Goal: Book appointment/travel/reservation

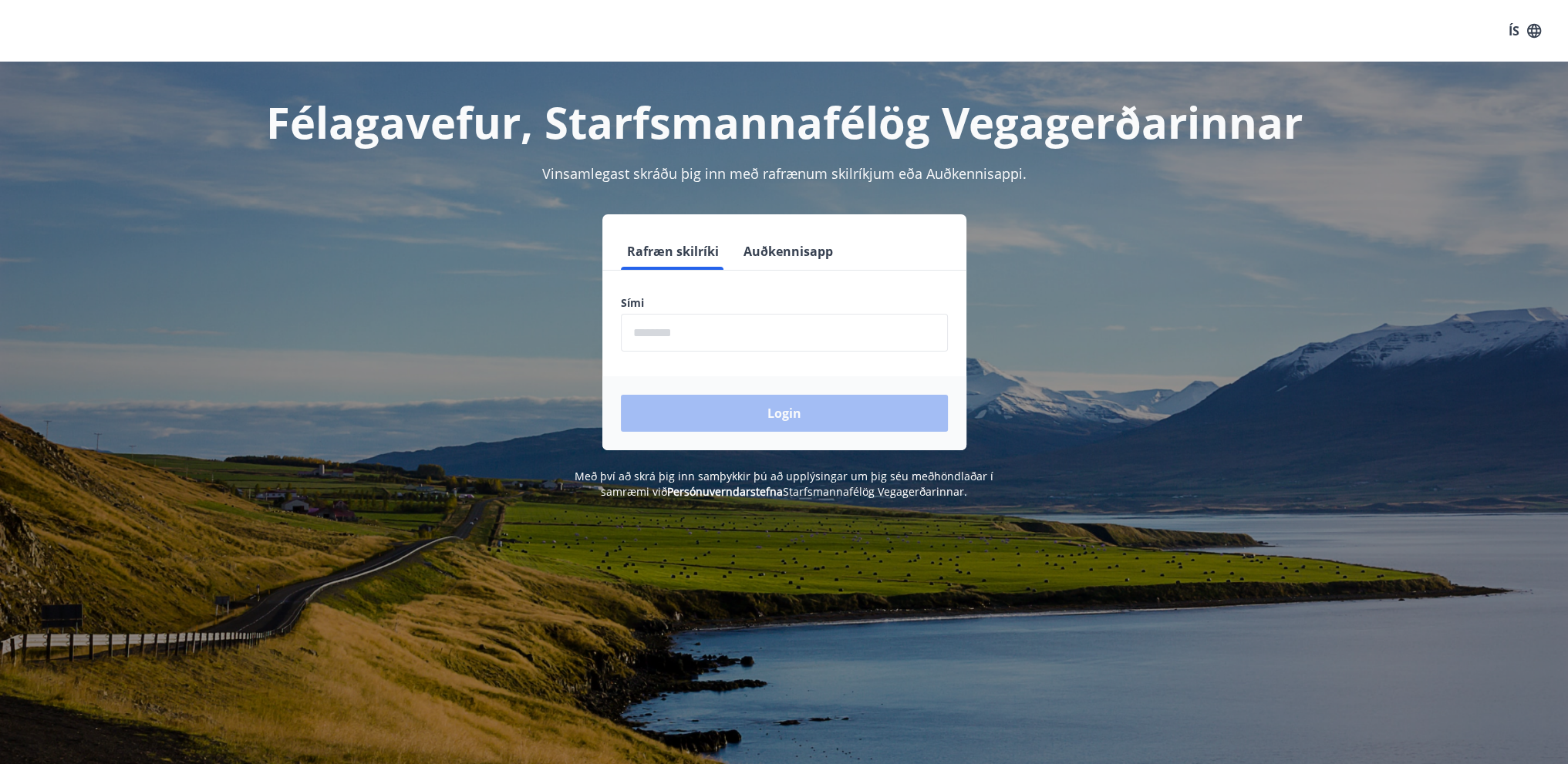
click at [669, 344] on input "phone" at bounding box center [784, 333] width 327 height 38
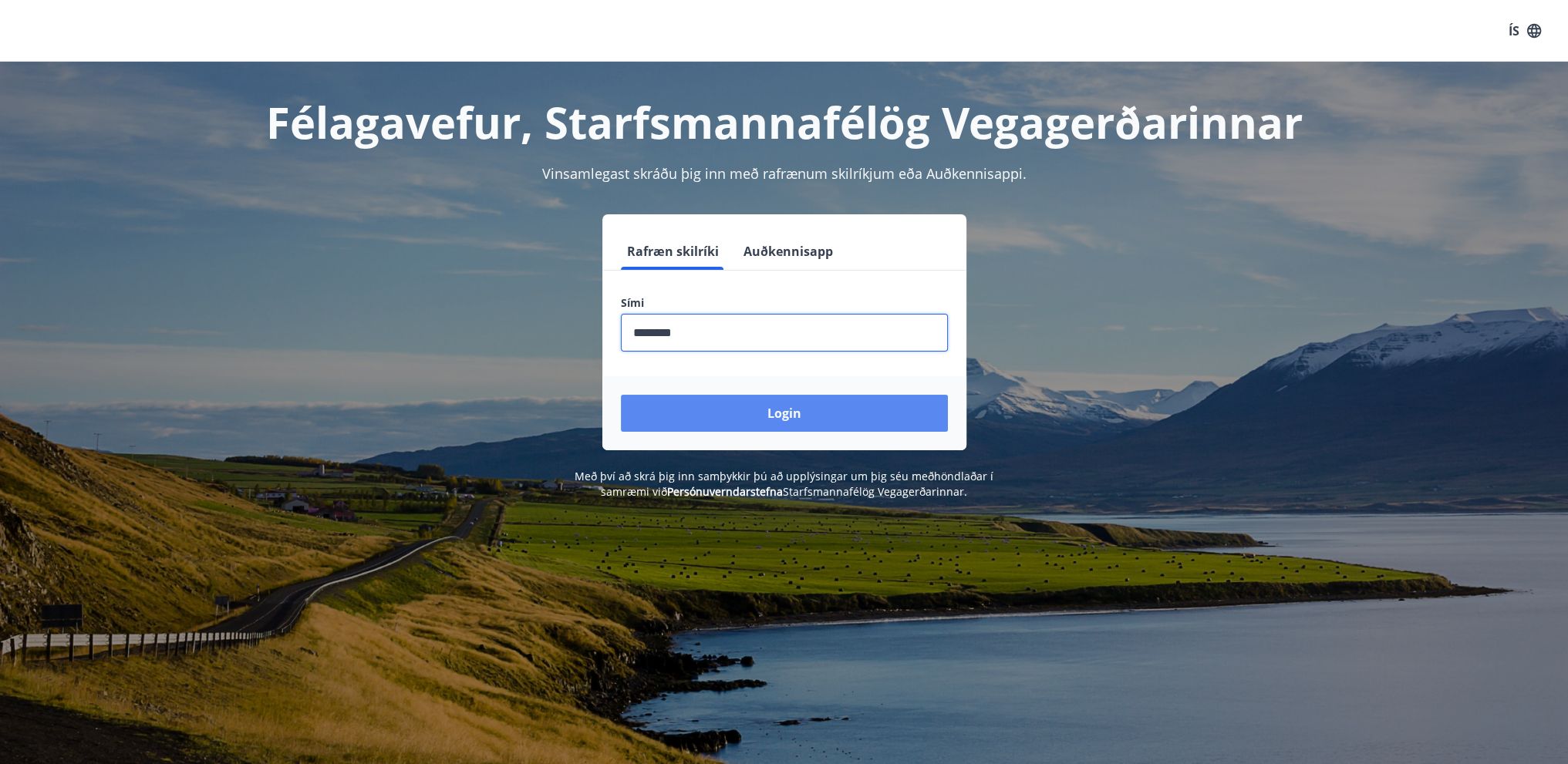
type input "********"
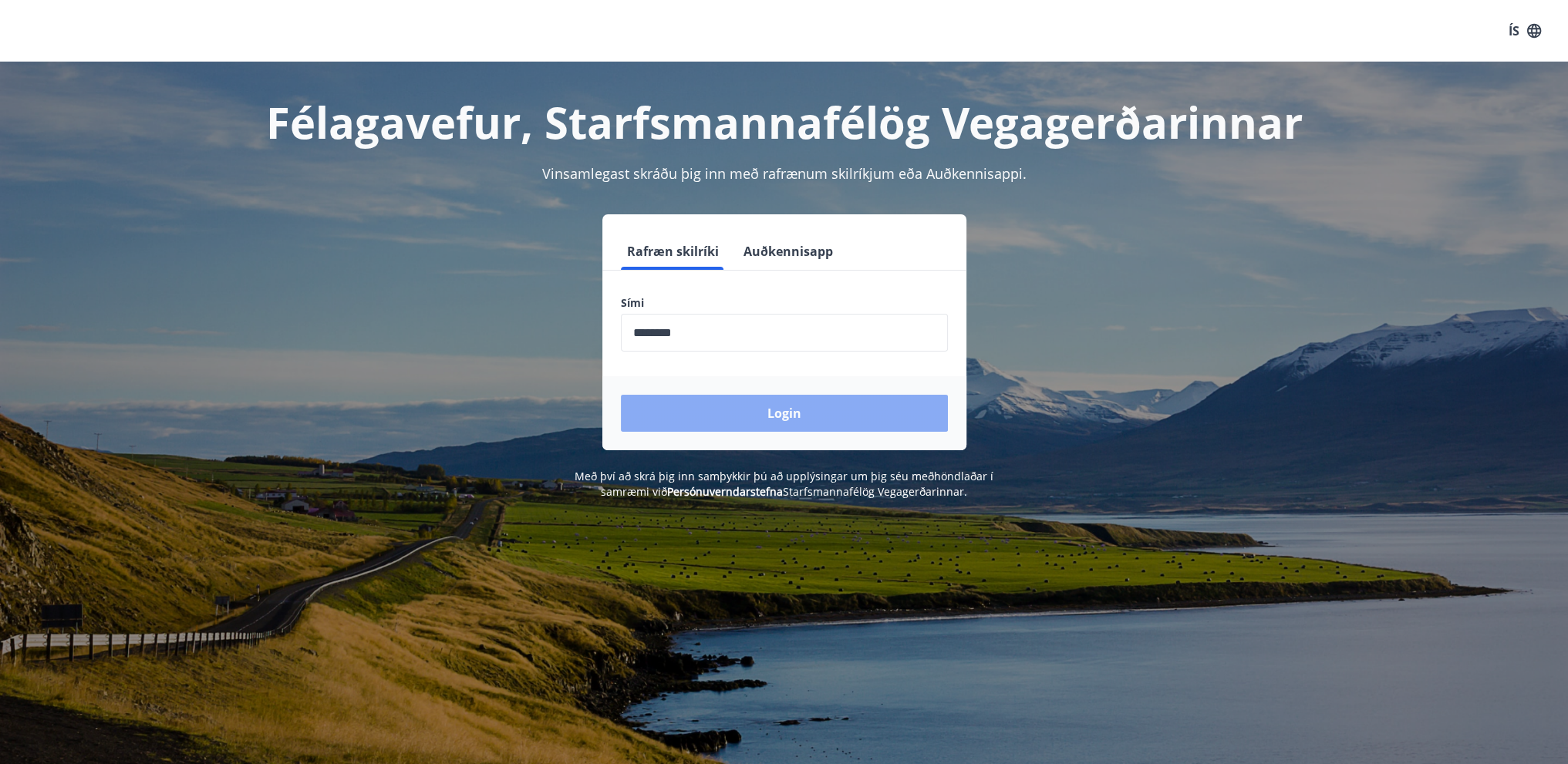
click at [800, 417] on button "Login" at bounding box center [784, 413] width 327 height 37
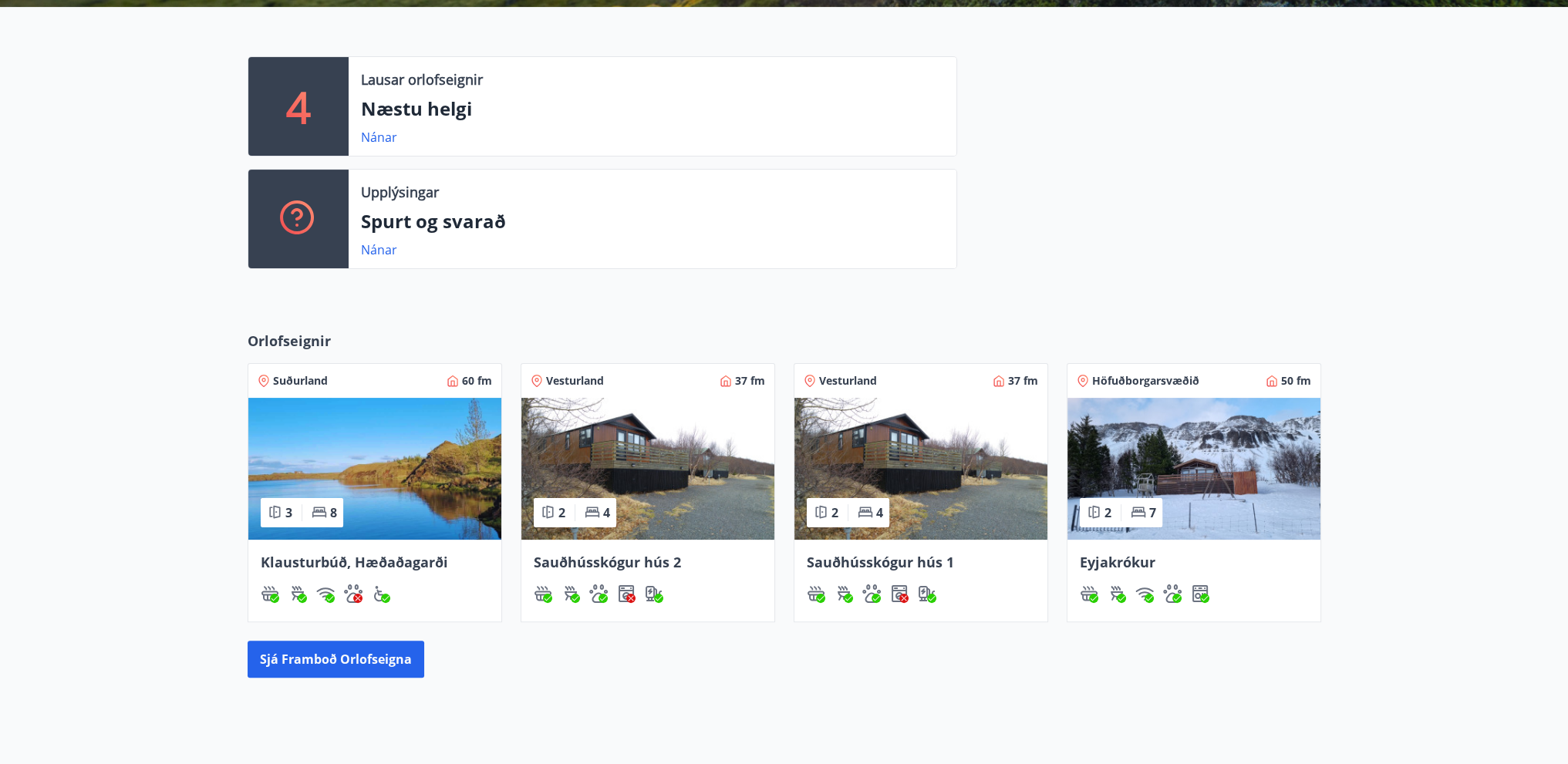
scroll to position [386, 0]
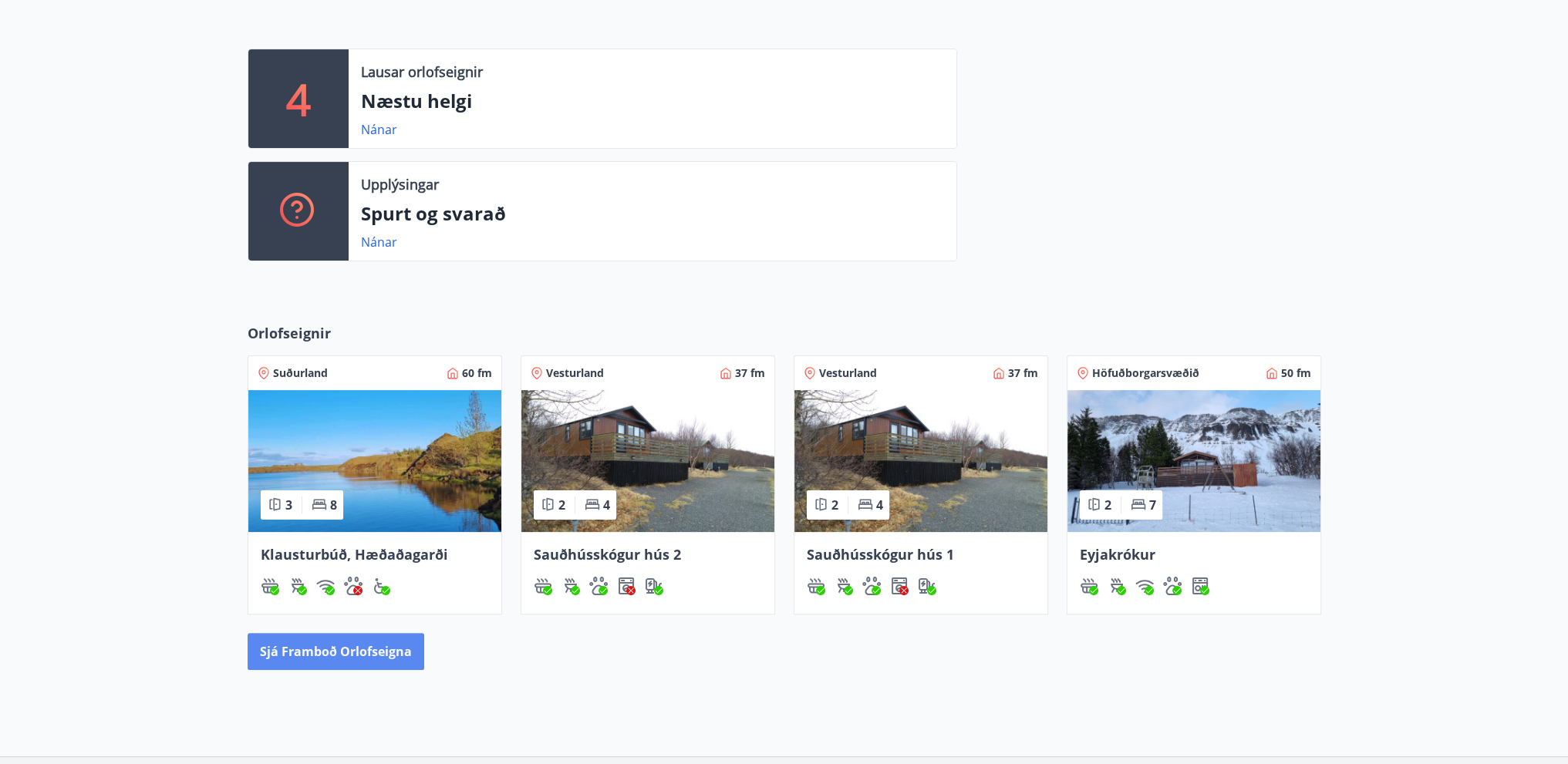
click at [398, 659] on button "Sjá framboð orlofseigna" at bounding box center [336, 651] width 177 height 37
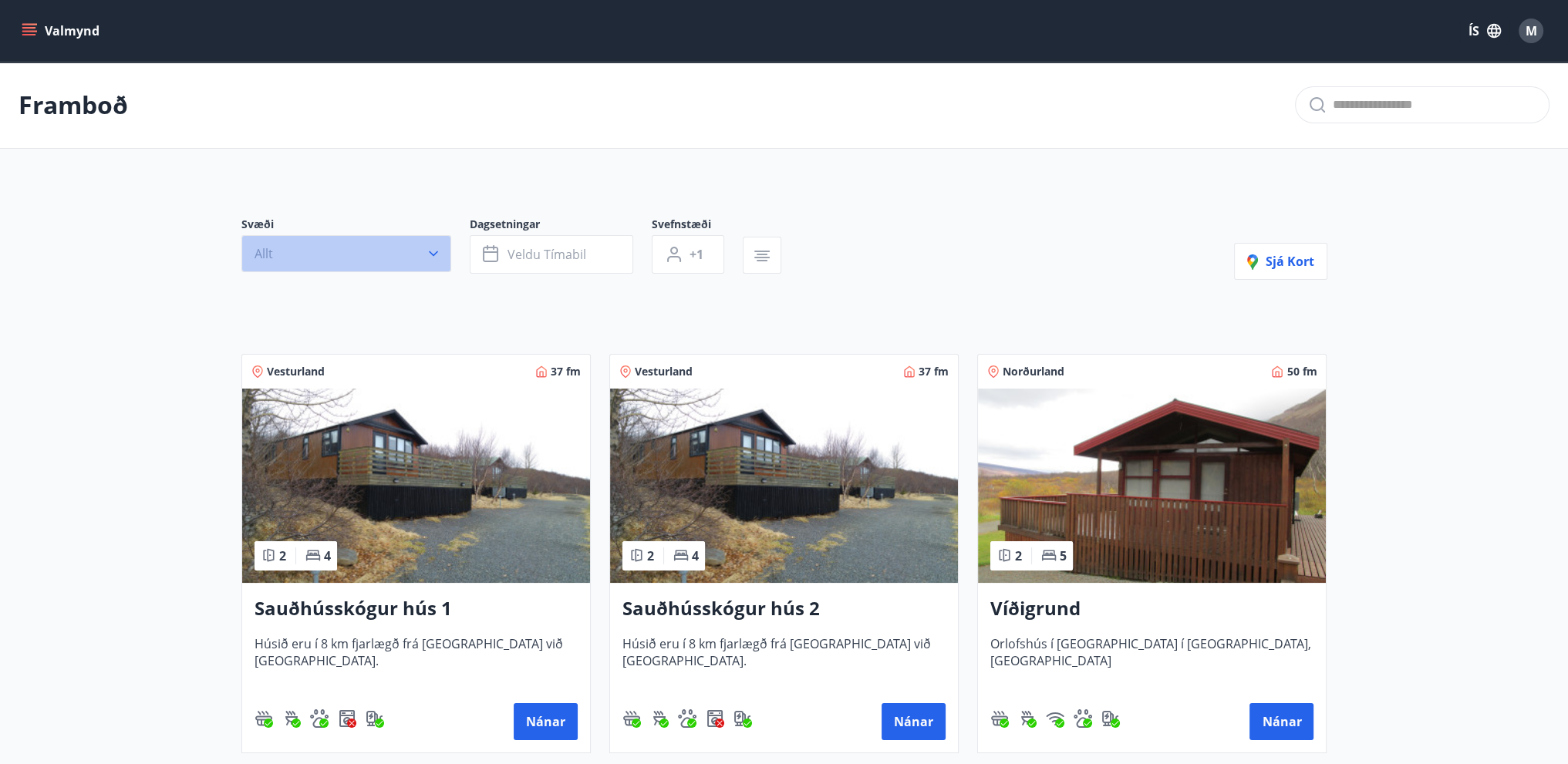
click at [438, 251] on icon "button" at bounding box center [433, 253] width 15 height 15
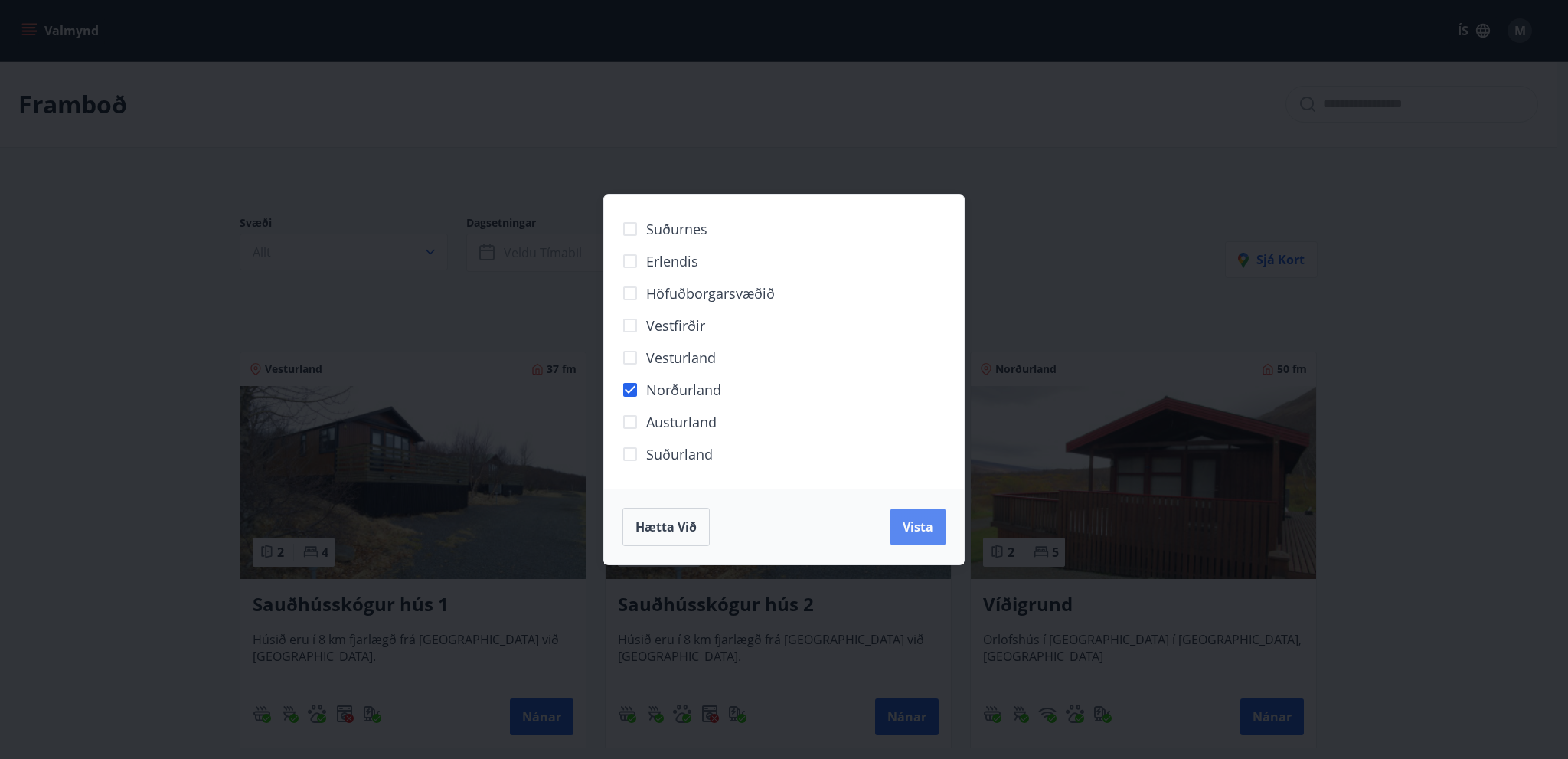
click at [930, 529] on span "Vista" at bounding box center [918, 526] width 31 height 17
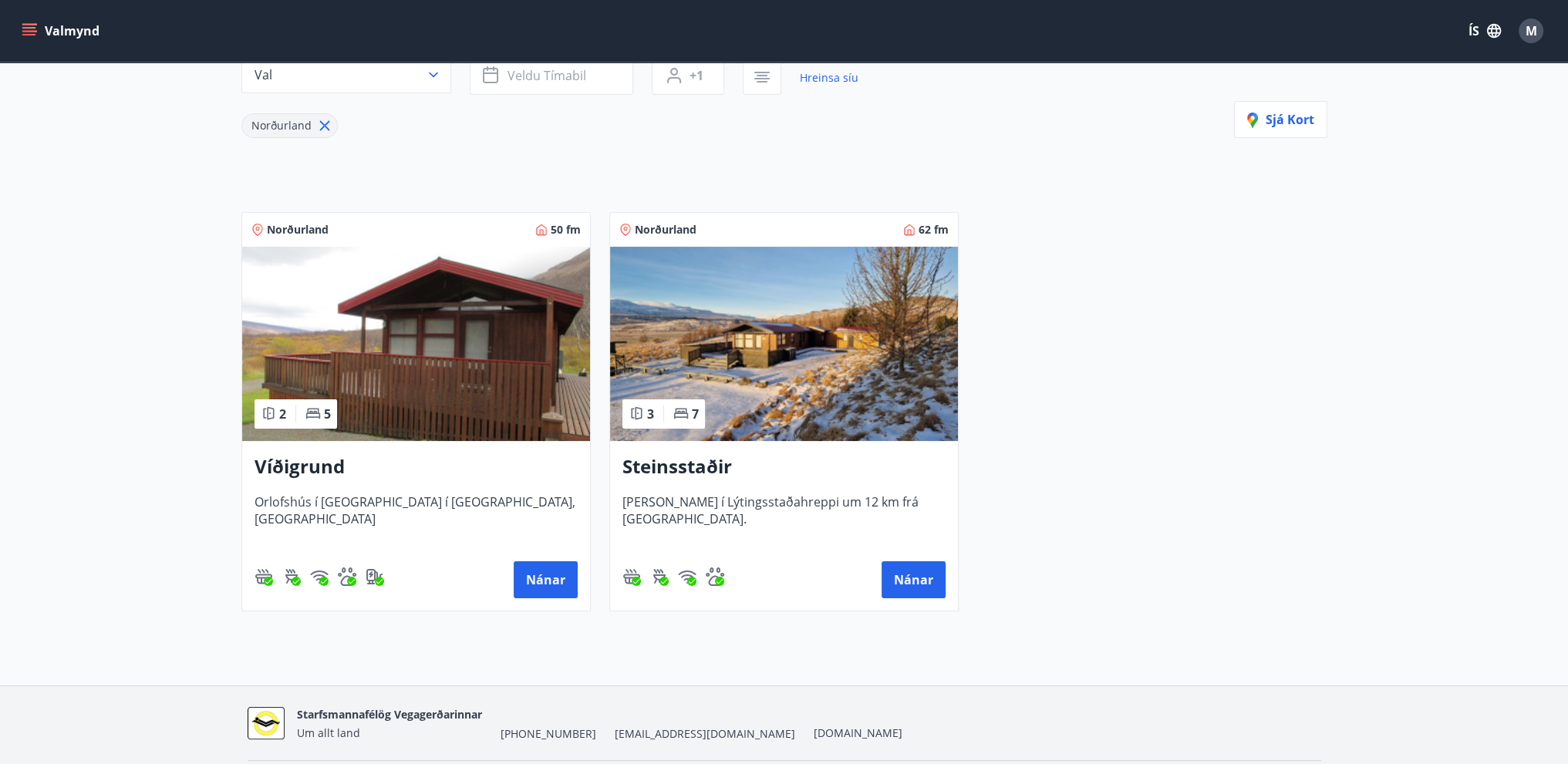
scroll to position [228, 0]
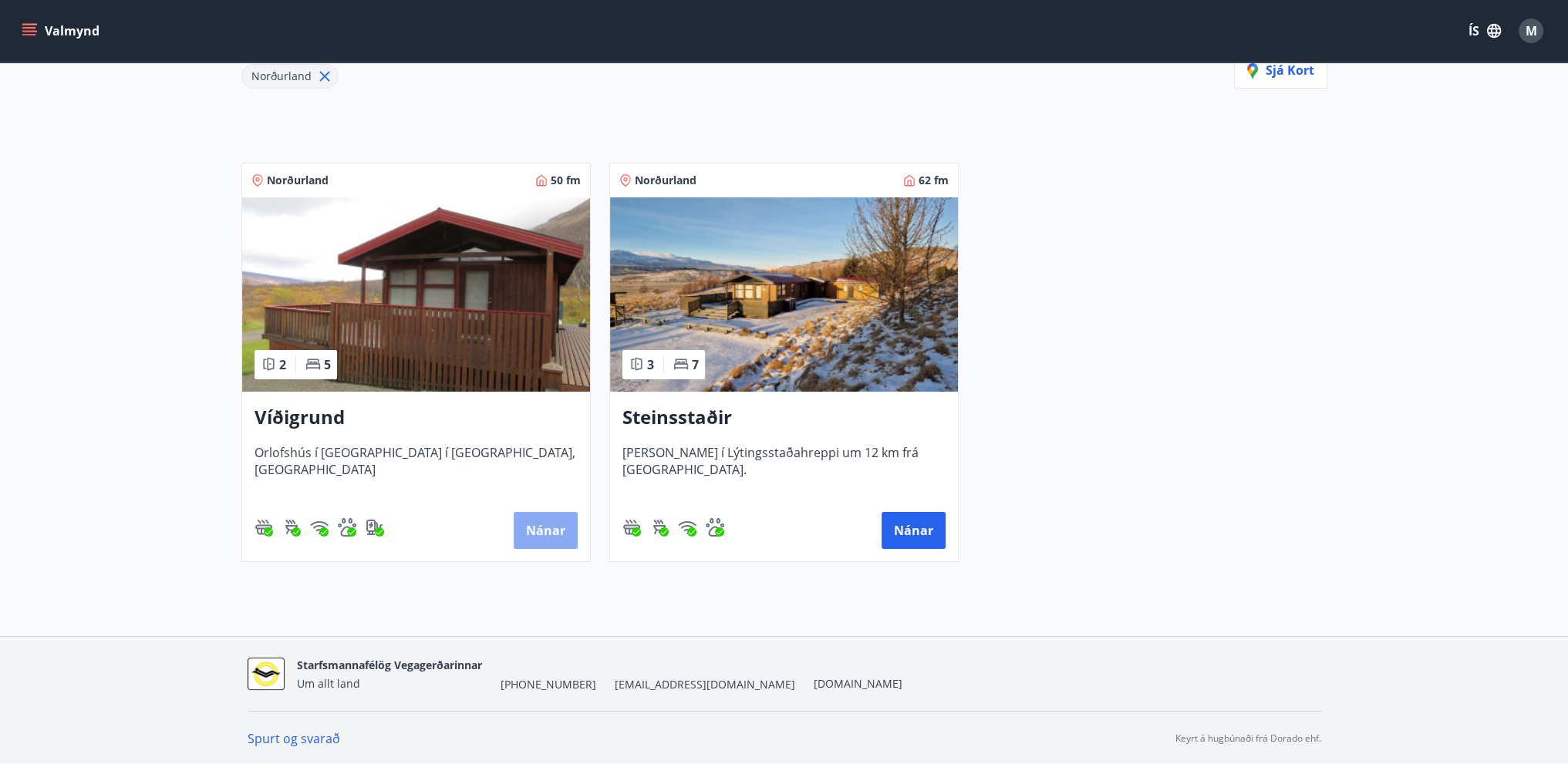
click at [542, 533] on button "Nánar" at bounding box center [546, 530] width 64 height 37
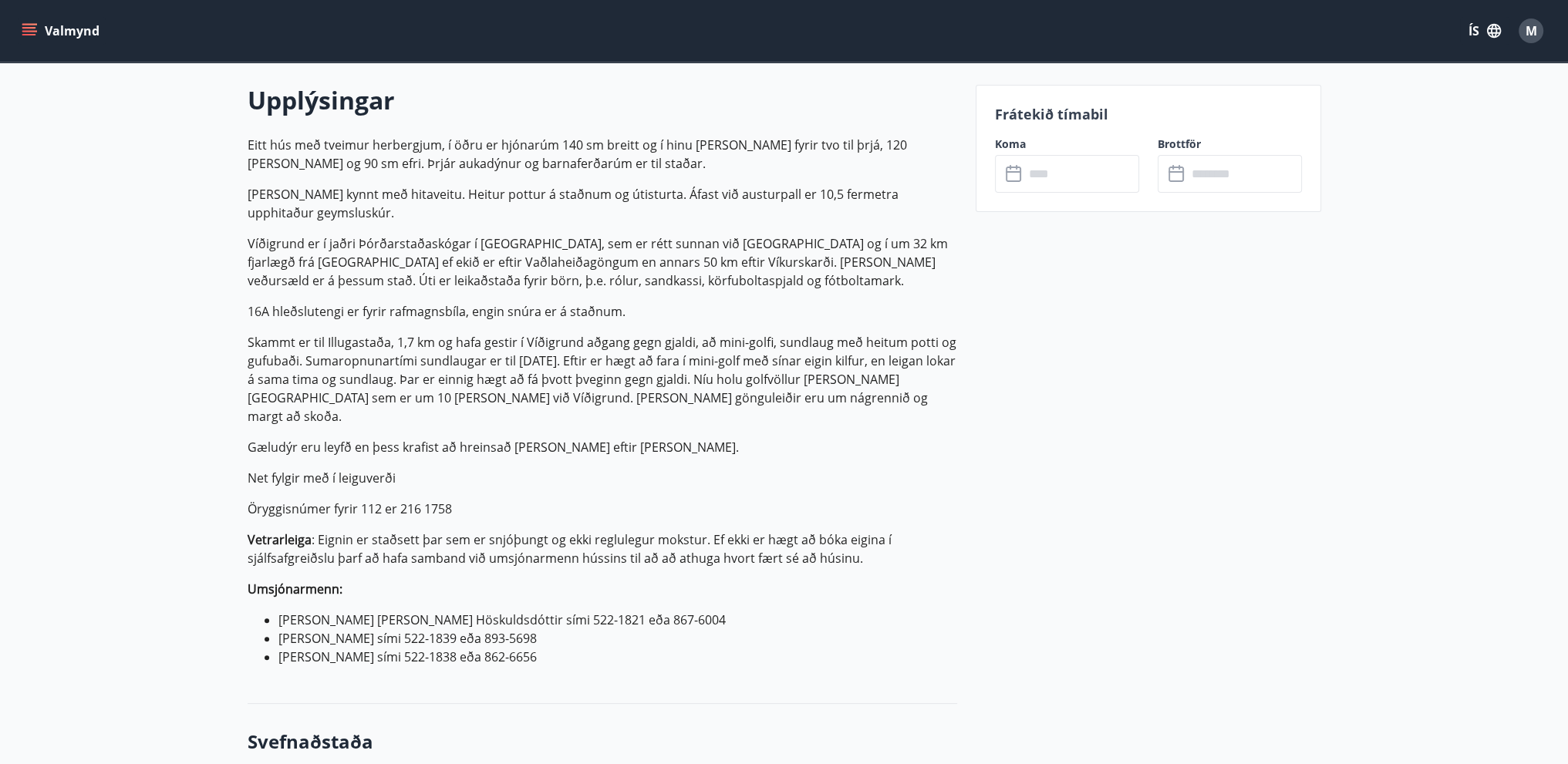
scroll to position [462, 0]
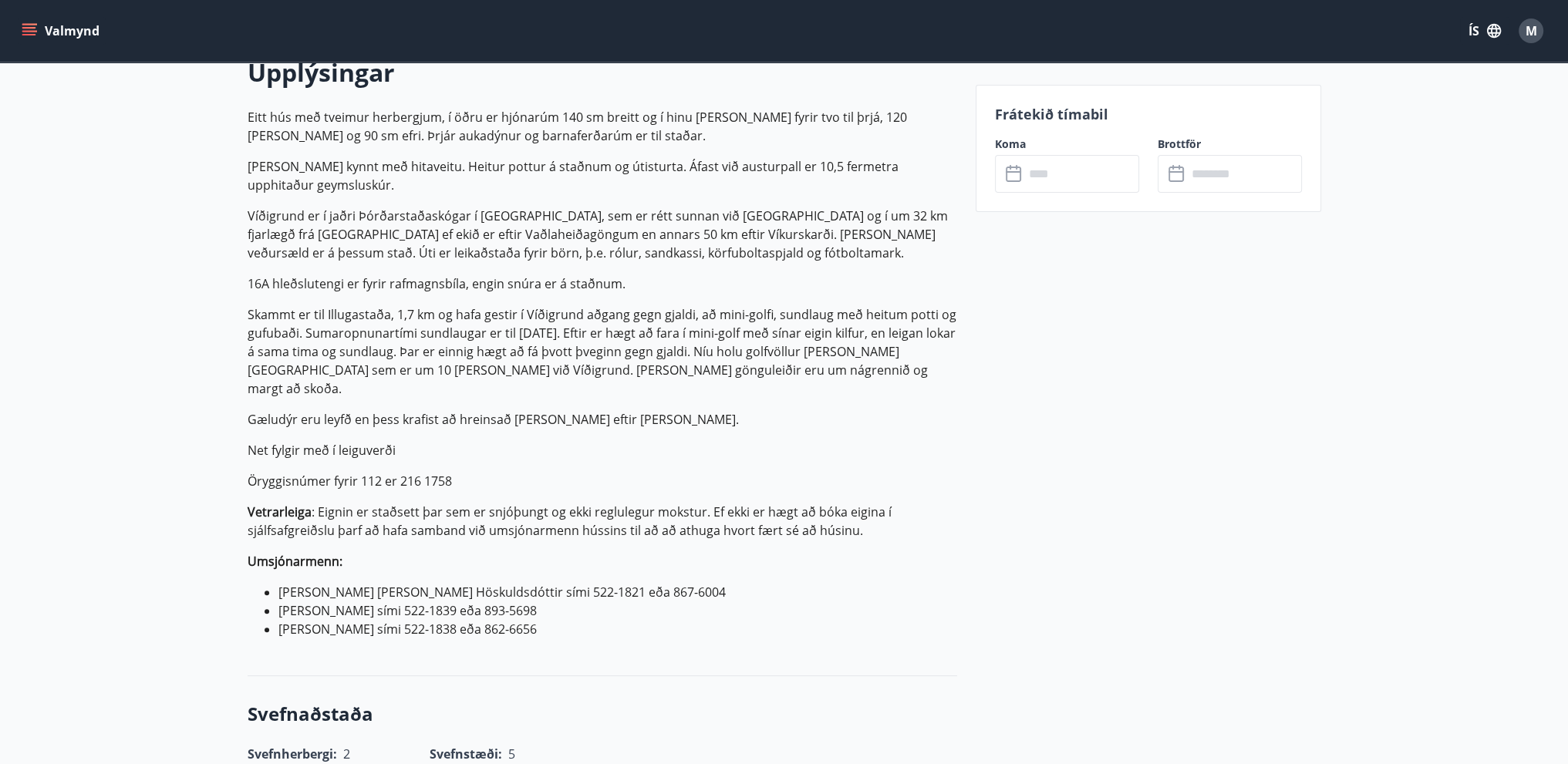
click at [1010, 176] on icon at bounding box center [1014, 173] width 18 height 18
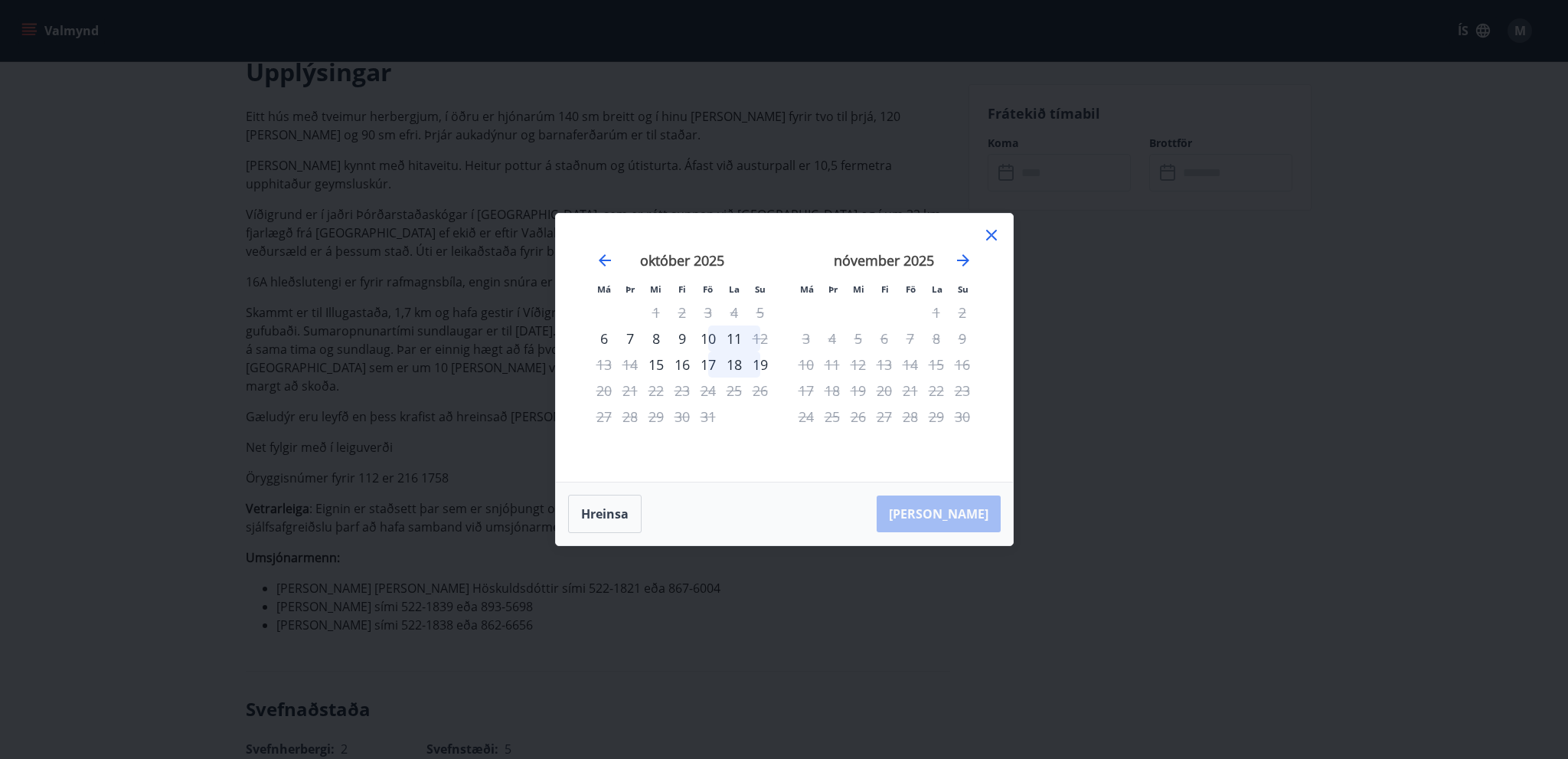
click at [997, 235] on icon at bounding box center [991, 234] width 18 height 18
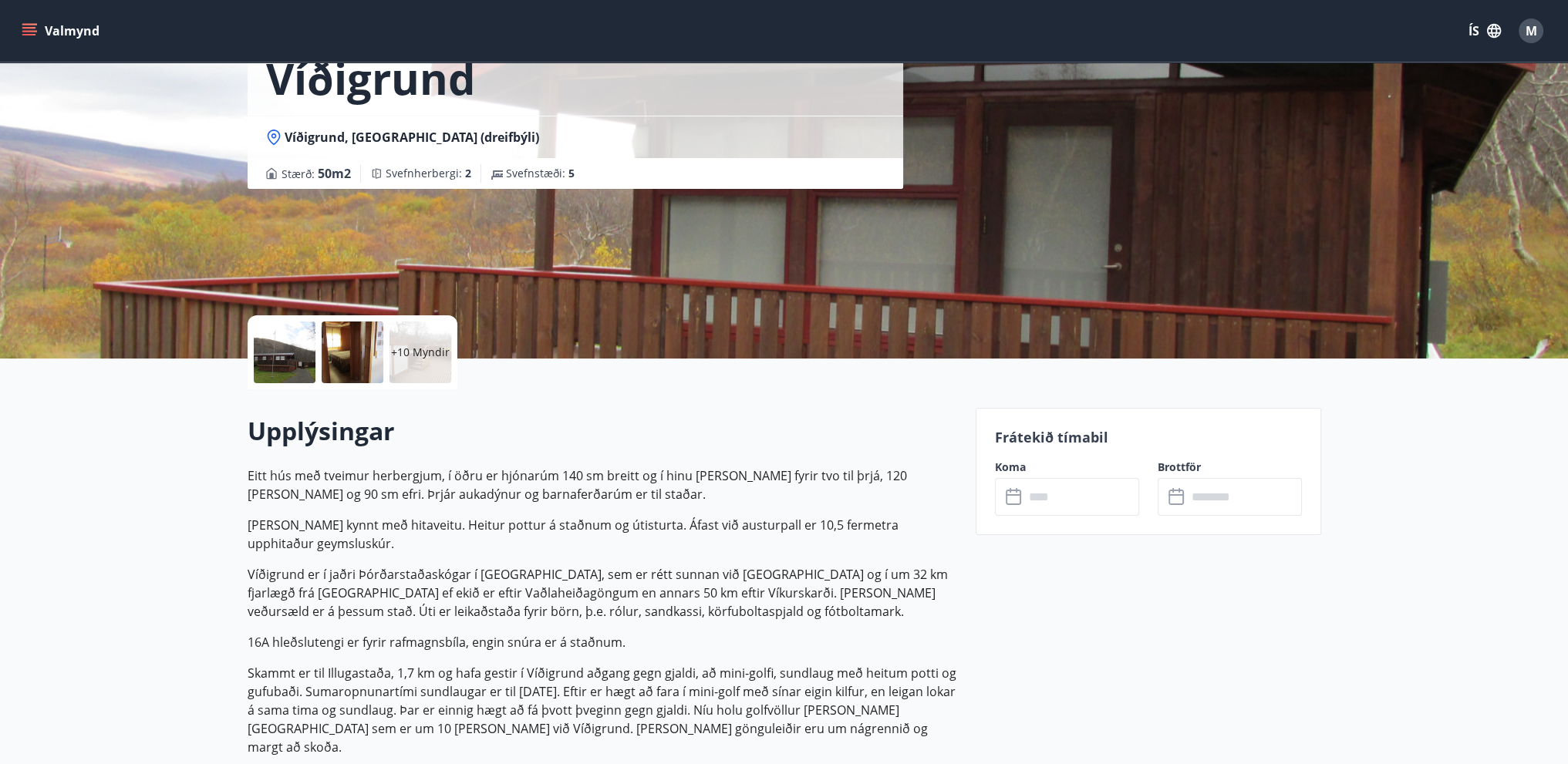
scroll to position [154, 0]
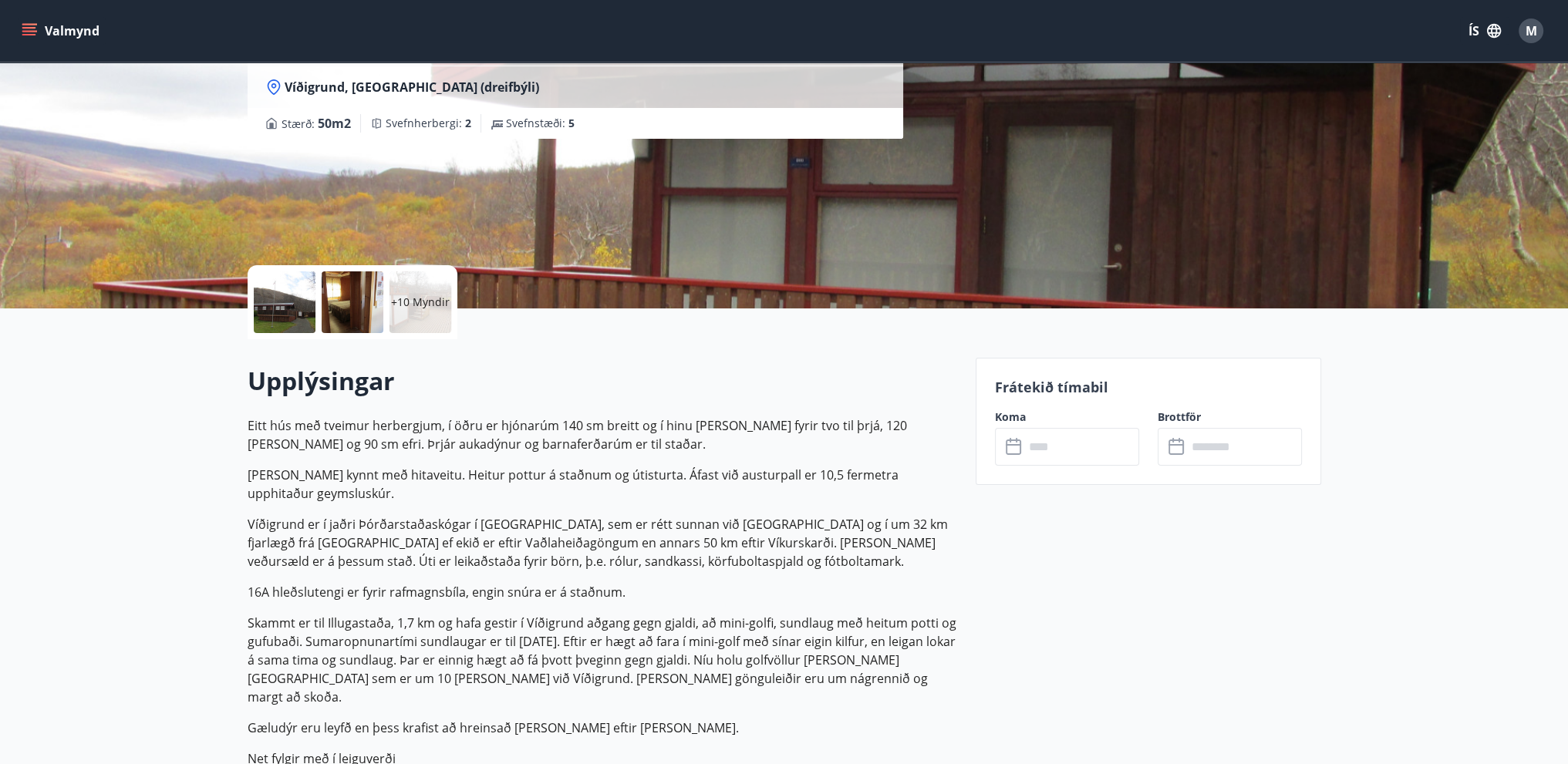
click at [1013, 453] on icon at bounding box center [1014, 447] width 18 height 18
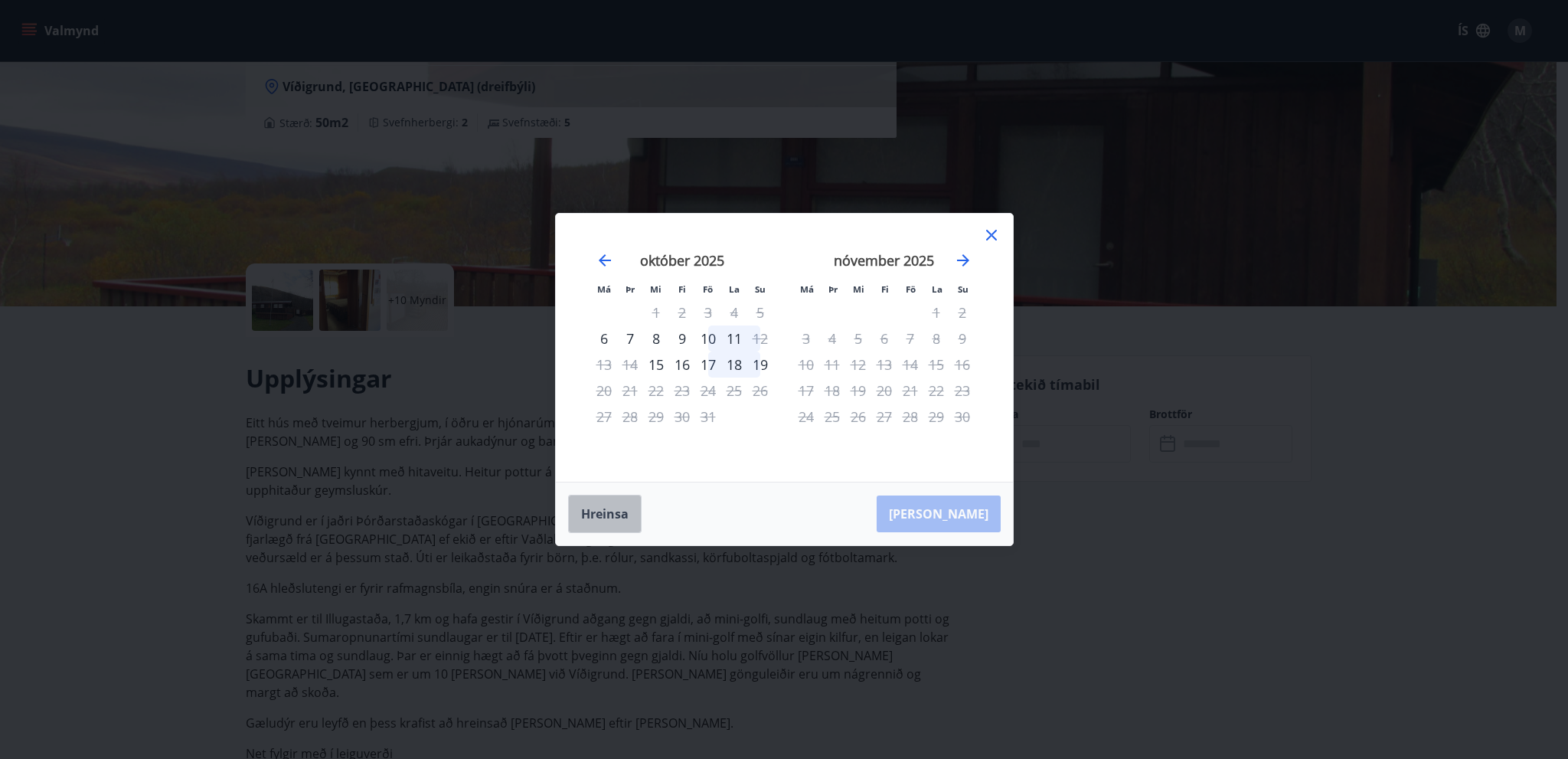
click at [606, 521] on button "Hreinsa" at bounding box center [605, 514] width 73 height 39
click at [996, 235] on icon at bounding box center [991, 234] width 18 height 18
